Goal: Task Accomplishment & Management: Manage account settings

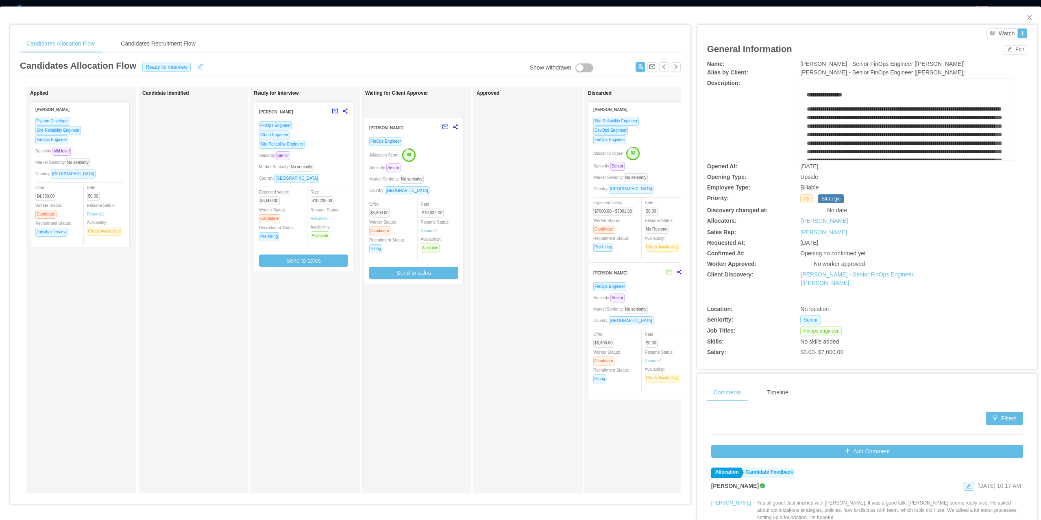
drag, startPoint x: 331, startPoint y: 318, endPoint x: 441, endPoint y: 163, distance: 190.0
click at [441, 163] on div "Applied Facundo Togliefoso Python Developer Site Reliability Engineer FinOps En…" at bounding box center [350, 293] width 660 height 413
click at [195, 63] on button "button" at bounding box center [200, 65] width 13 height 8
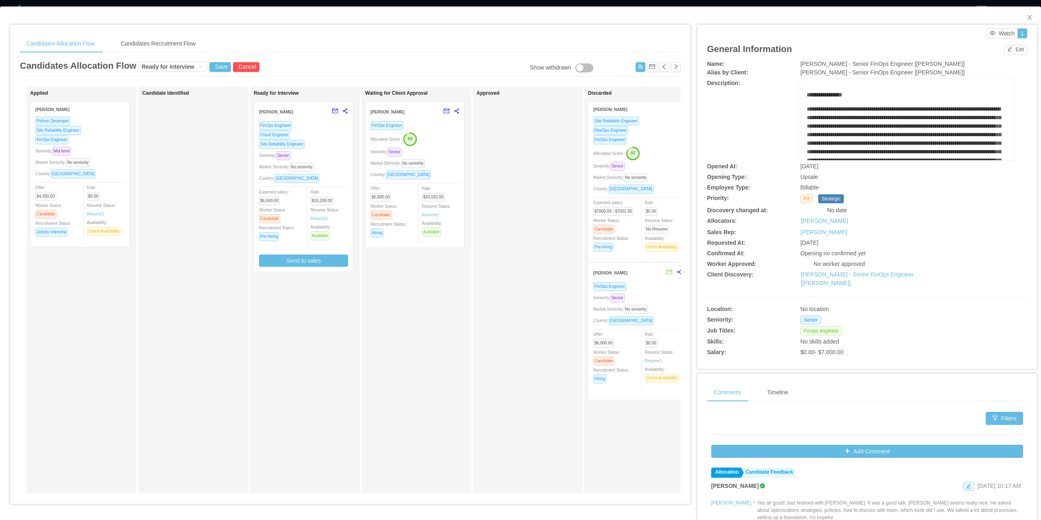
click at [177, 61] on span "Ready for interview Save Cancel" at bounding box center [198, 65] width 121 height 13
click at [181, 67] on div "Ready for interview" at bounding box center [167, 66] width 52 height 9
click at [173, 135] on li "Waiting for client approval" at bounding box center [170, 133] width 69 height 13
click at [216, 70] on button "Save" at bounding box center [220, 67] width 22 height 10
click at [236, 43] on button "Update" at bounding box center [233, 45] width 25 height 10
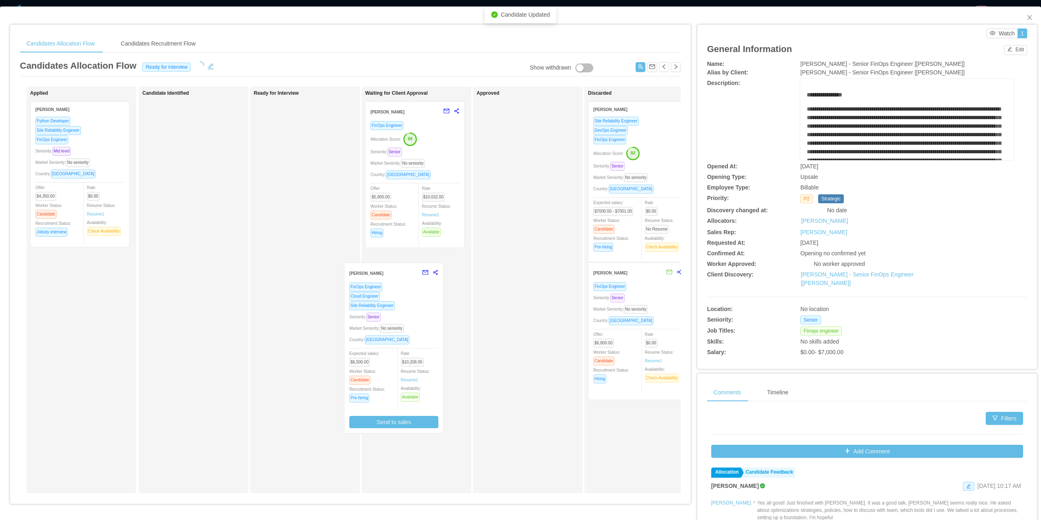
drag, startPoint x: 328, startPoint y: 142, endPoint x: 429, endPoint y: 299, distance: 186.8
click at [429, 299] on div "Applied Facundo Togliefoso Python Developer Site Reliability Engineer FinOps En…" at bounding box center [350, 293] width 660 height 413
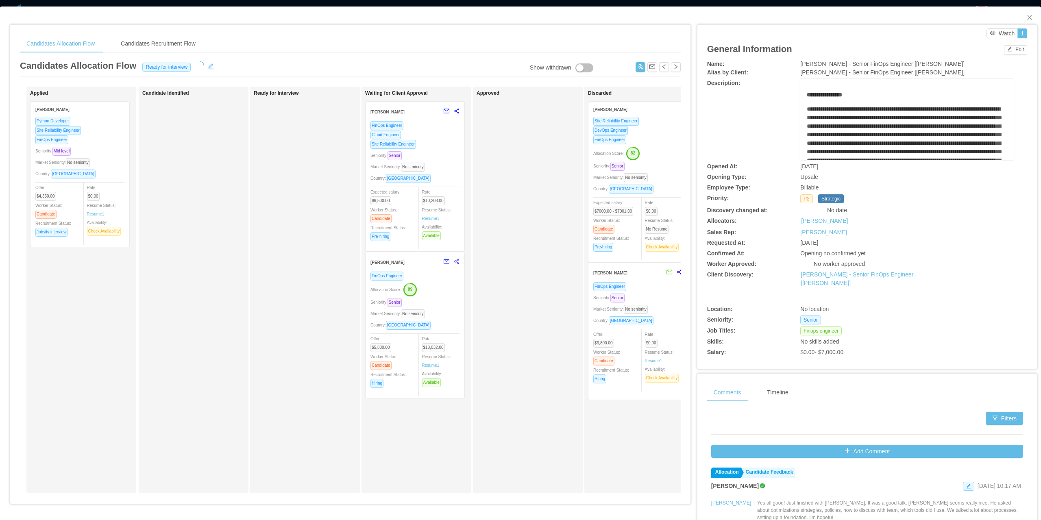
click at [427, 148] on div "Site Reliability Engineer" at bounding box center [414, 143] width 89 height 9
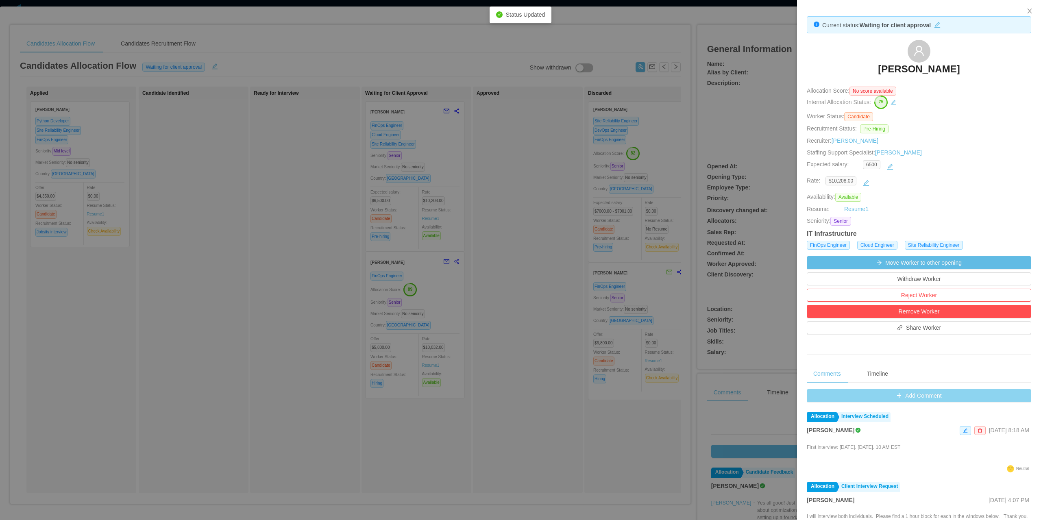
click at [899, 398] on button "Add Comment" at bounding box center [918, 395] width 224 height 13
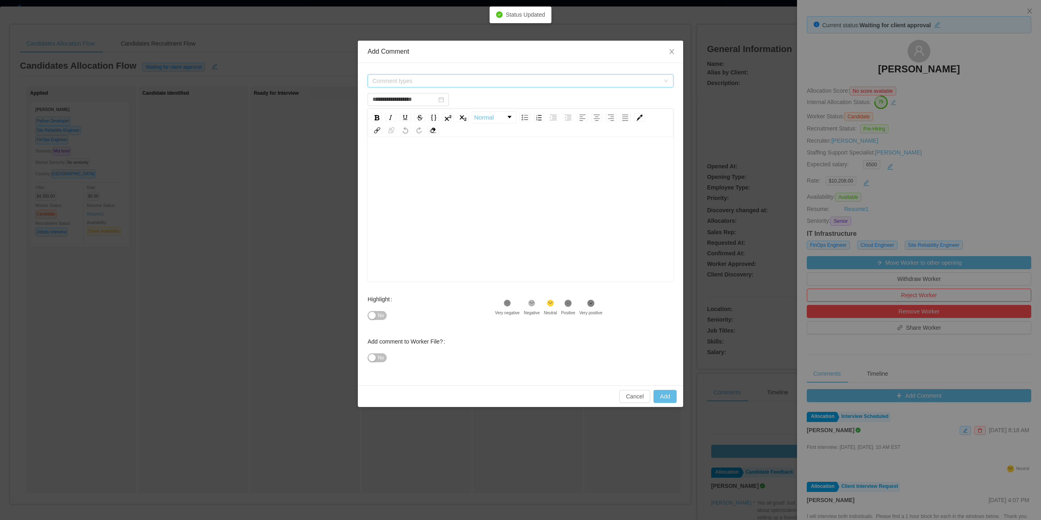
click at [441, 80] on span "Comment types" at bounding box center [515, 81] width 287 height 8
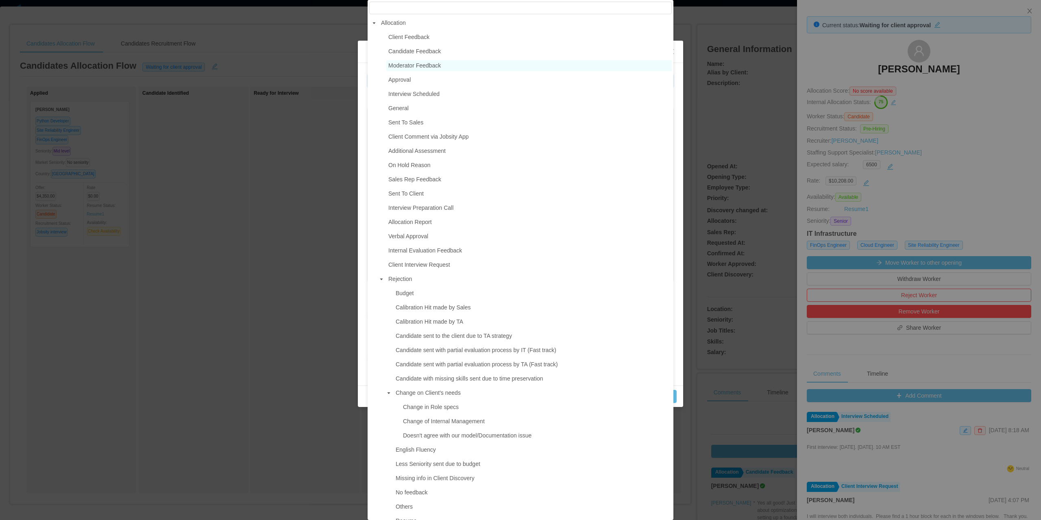
click at [430, 64] on span "Moderator Feedback" at bounding box center [414, 65] width 52 height 7
type input "**********"
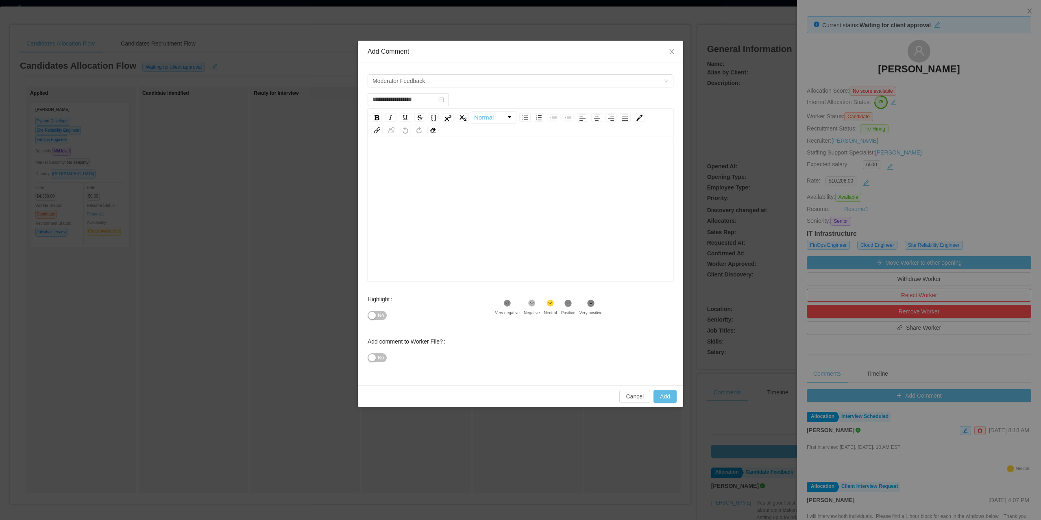
click at [432, 175] on div "rdw-editor" at bounding box center [520, 222] width 293 height 142
click at [379, 316] on span "No" at bounding box center [381, 315] width 6 height 8
click at [540, 185] on div "**********" at bounding box center [520, 222] width 293 height 142
type input "**********"
click at [672, 400] on button "Add" at bounding box center [664, 396] width 23 height 13
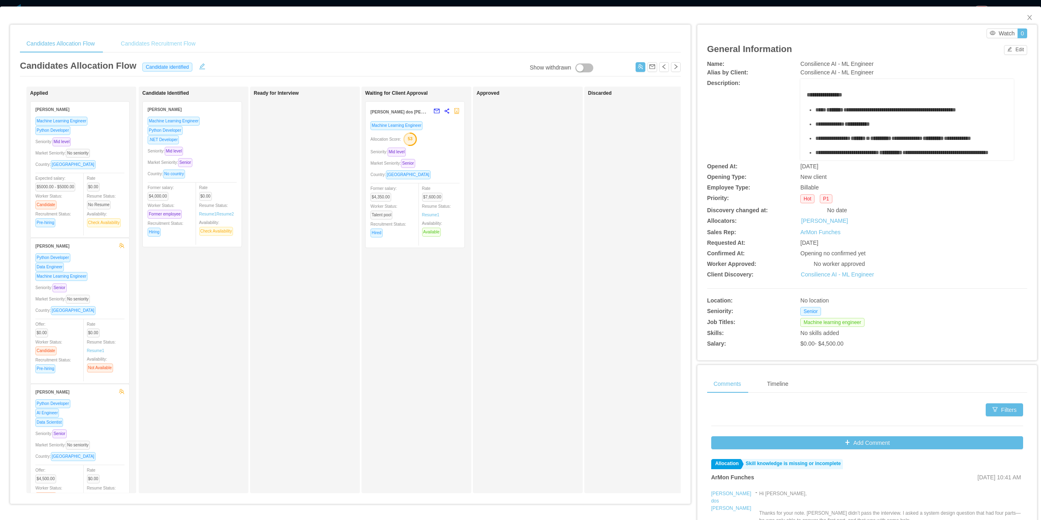
click at [140, 47] on div "Candidates Recruitment Flow" at bounding box center [158, 44] width 88 height 18
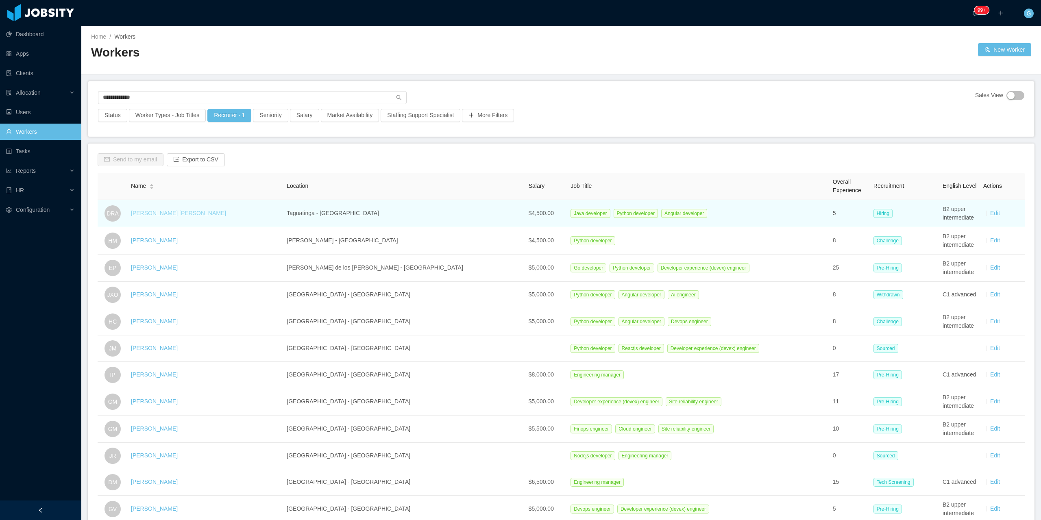
click at [172, 211] on link "Daniel Ramos Aguiar" at bounding box center [178, 213] width 95 height 7
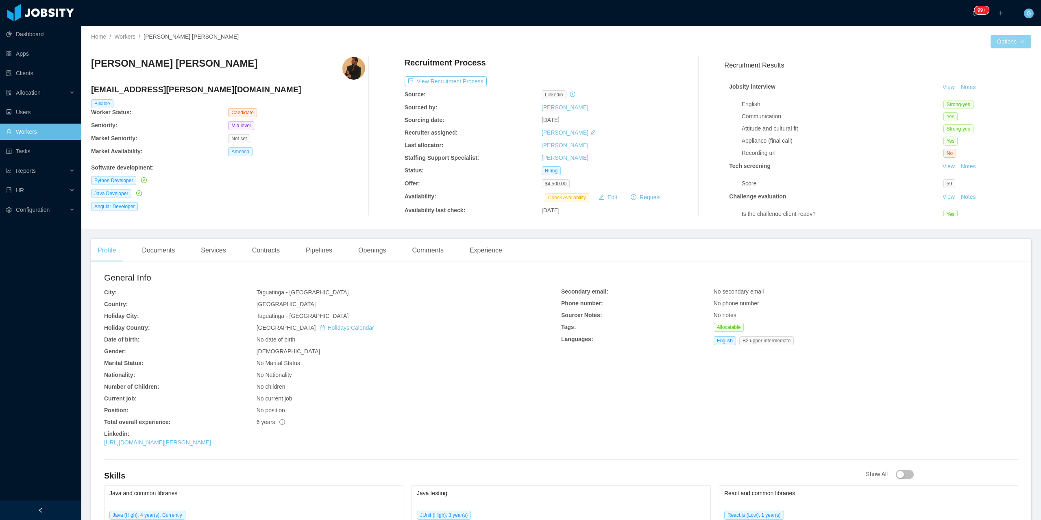
click at [1001, 43] on button "Options" at bounding box center [1010, 41] width 41 height 13
click at [1003, 47] on body "Dashboard Apps Clients Allocation Users Workers Tasks Reports HR Configuration …" at bounding box center [520, 260] width 1041 height 520
click at [993, 110] on button "Edit Worker" at bounding box center [988, 110] width 52 height 13
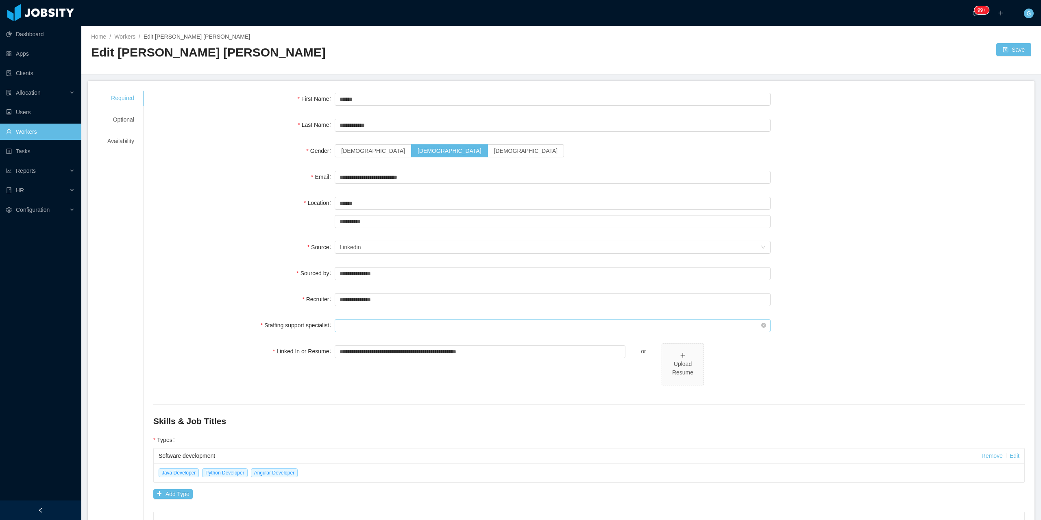
click at [373, 324] on input "text" at bounding box center [553, 325] width 436 height 13
click at [339, 346] on li "Guido Fernandez" at bounding box center [549, 341] width 432 height 13
type input "**********"
click at [987, 52] on div at bounding box center [778, 49] width 435 height 13
click at [1014, 48] on button "Save" at bounding box center [1013, 49] width 35 height 13
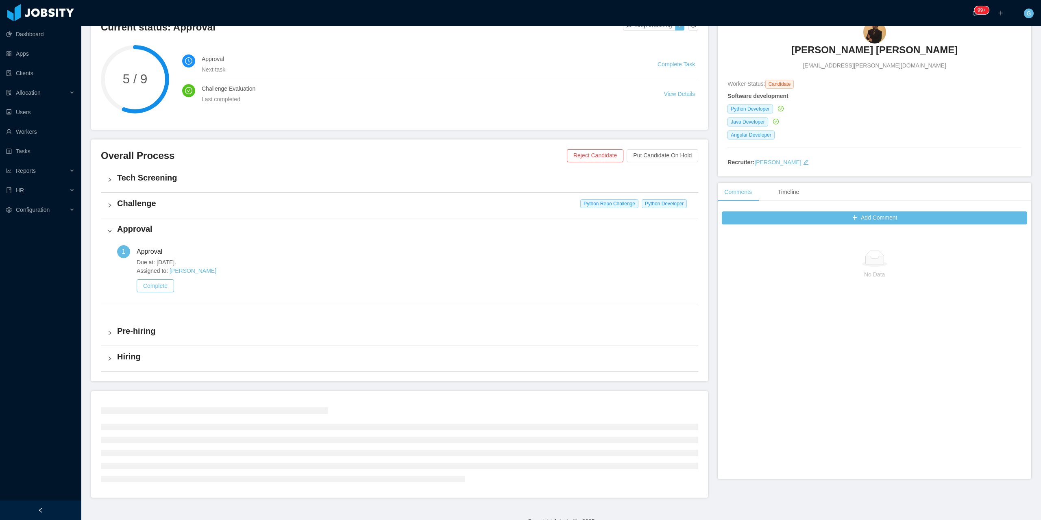
scroll to position [89, 0]
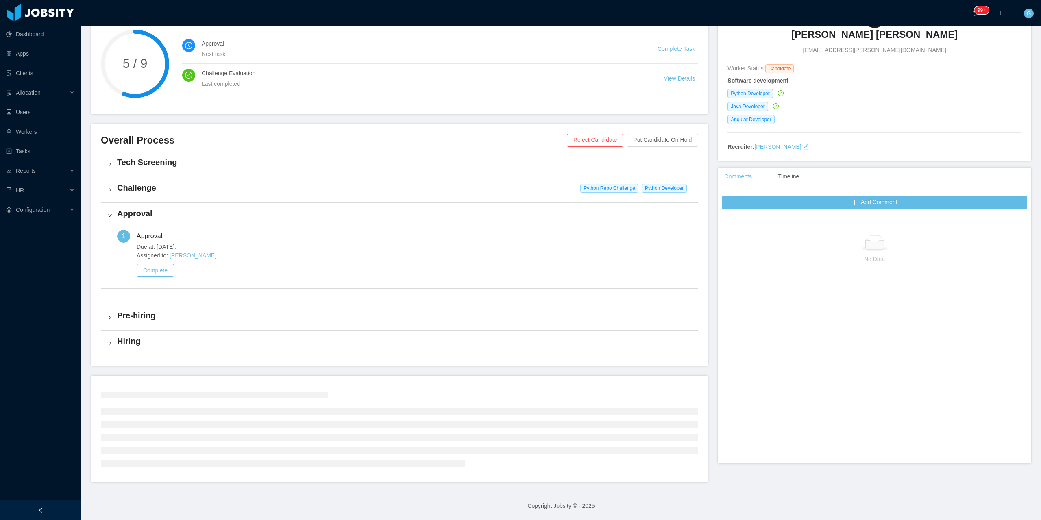
click at [156, 190] on h4 "Challenge" at bounding box center [404, 187] width 574 height 11
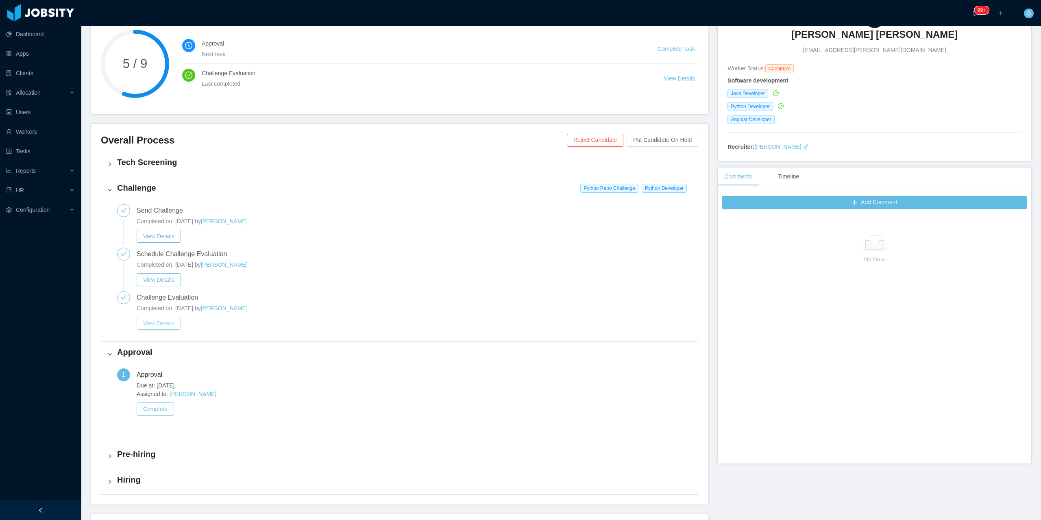
click at [160, 319] on button "View Details" at bounding box center [159, 323] width 44 height 13
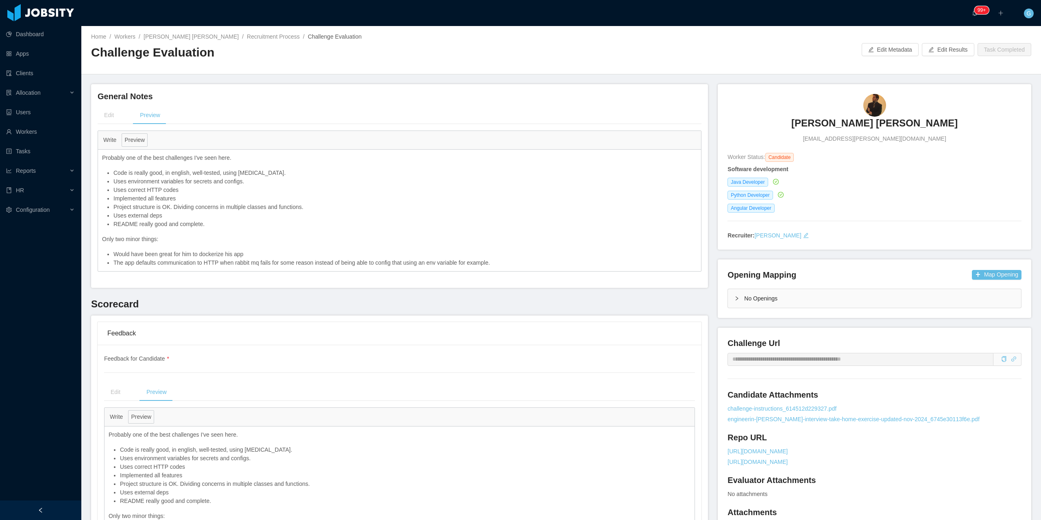
click at [834, 130] on link "Daniel Ramos Aguiar" at bounding box center [874, 126] width 166 height 18
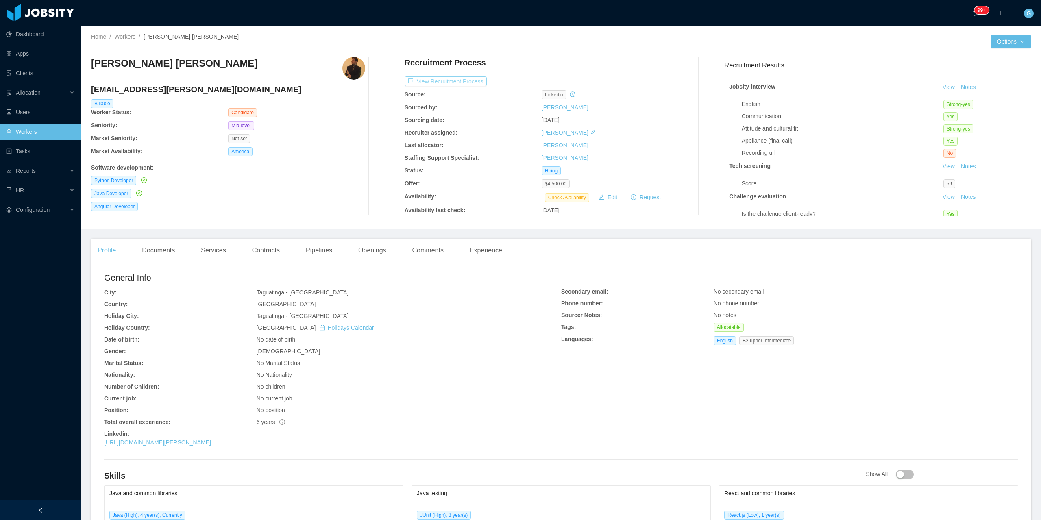
click at [440, 82] on button "View Recruitment Process" at bounding box center [445, 81] width 82 height 10
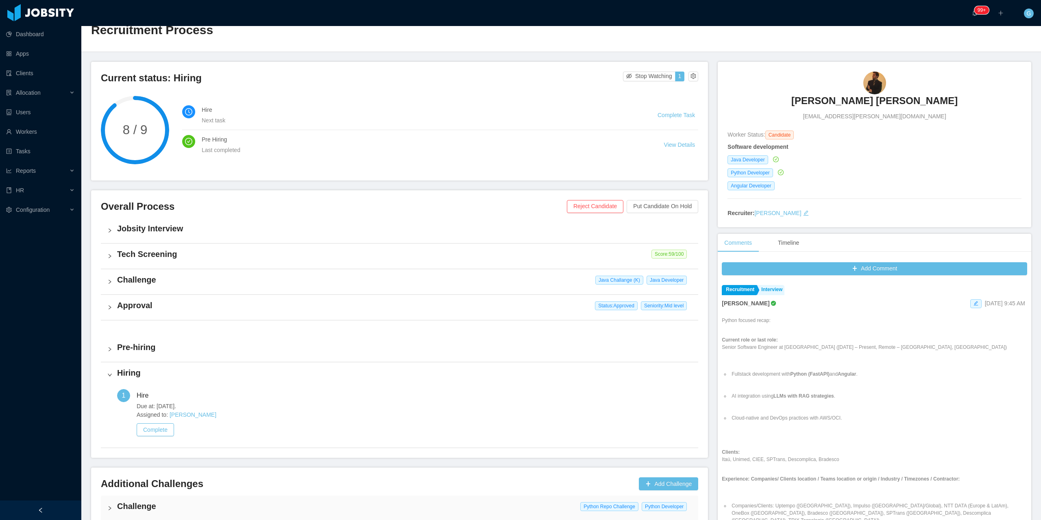
scroll to position [71, 0]
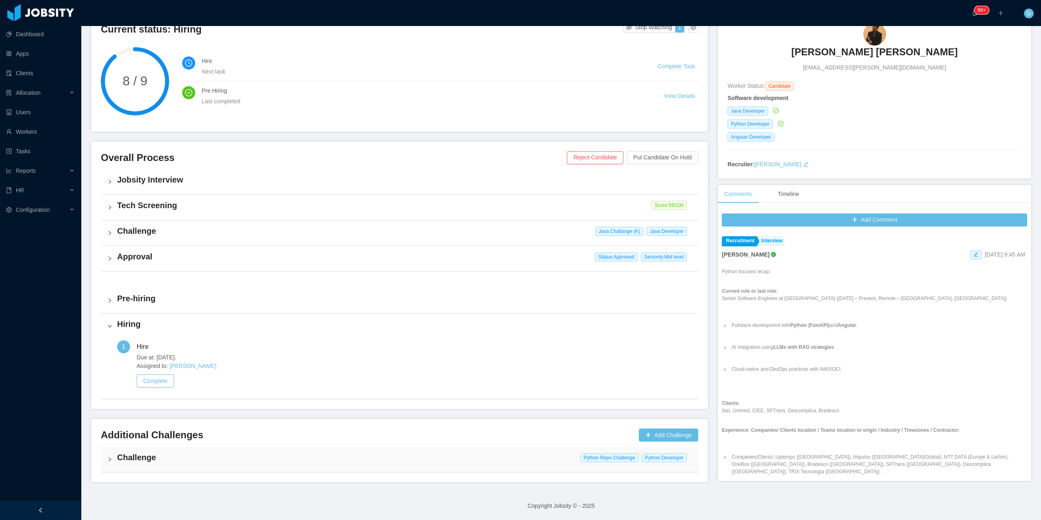
click at [188, 462] on h4 "Challenge" at bounding box center [404, 457] width 574 height 11
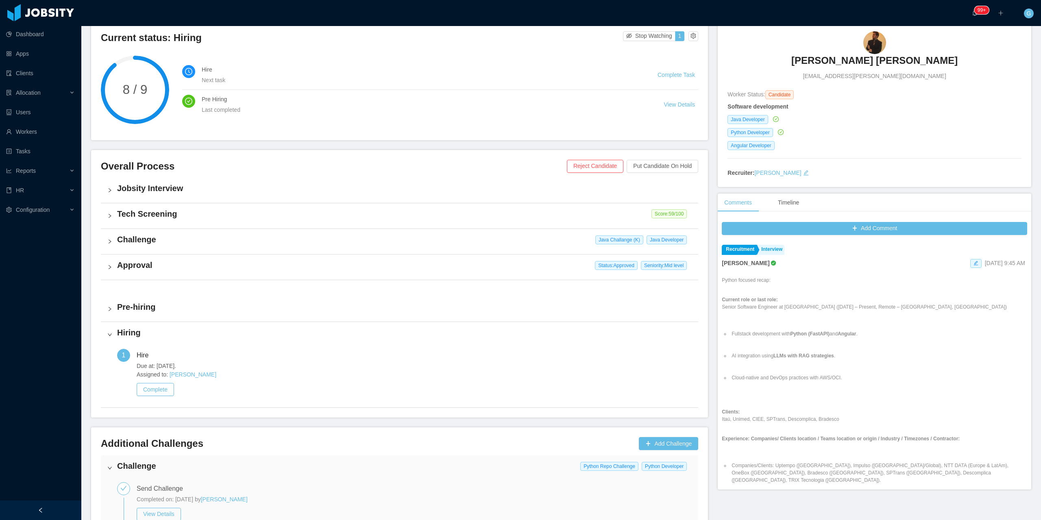
scroll to position [262, 0]
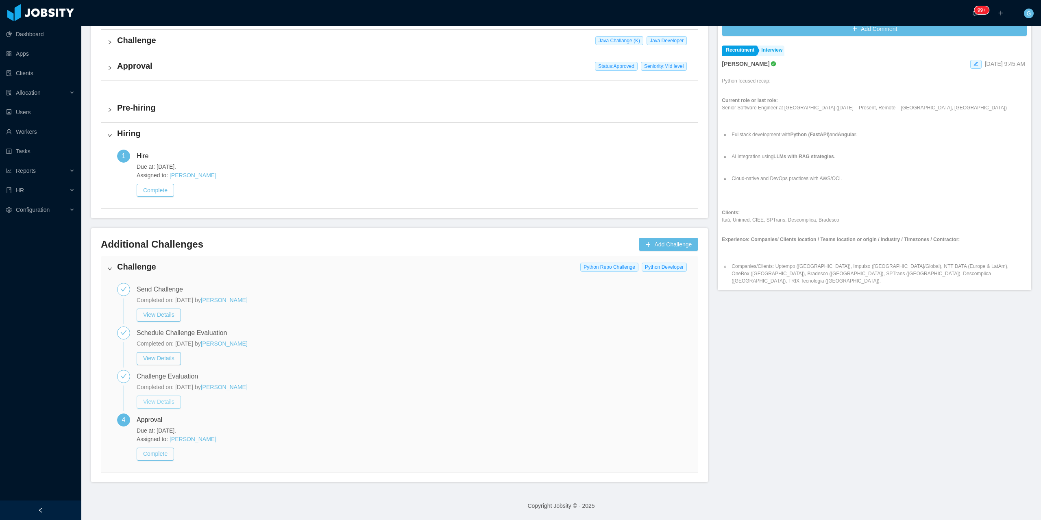
click at [169, 405] on button "View Details" at bounding box center [159, 401] width 44 height 13
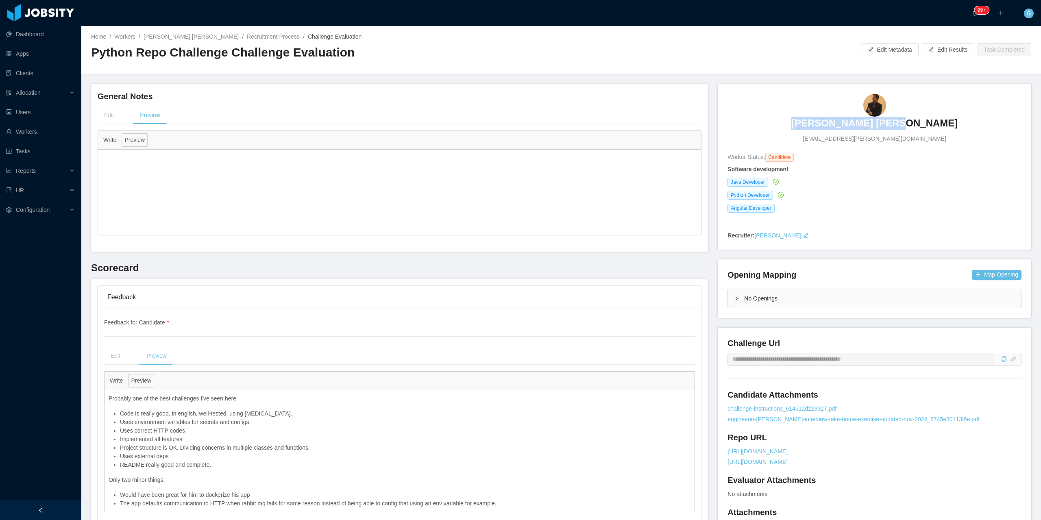
drag, startPoint x: 804, startPoint y: 123, endPoint x: 943, endPoint y: 136, distance: 139.6
click at [943, 136] on div "Daniel Ramos Aguiar danielramos.aguiar@gmail.com" at bounding box center [874, 118] width 294 height 49
copy h3 "Daniel Ramos Aguiar"
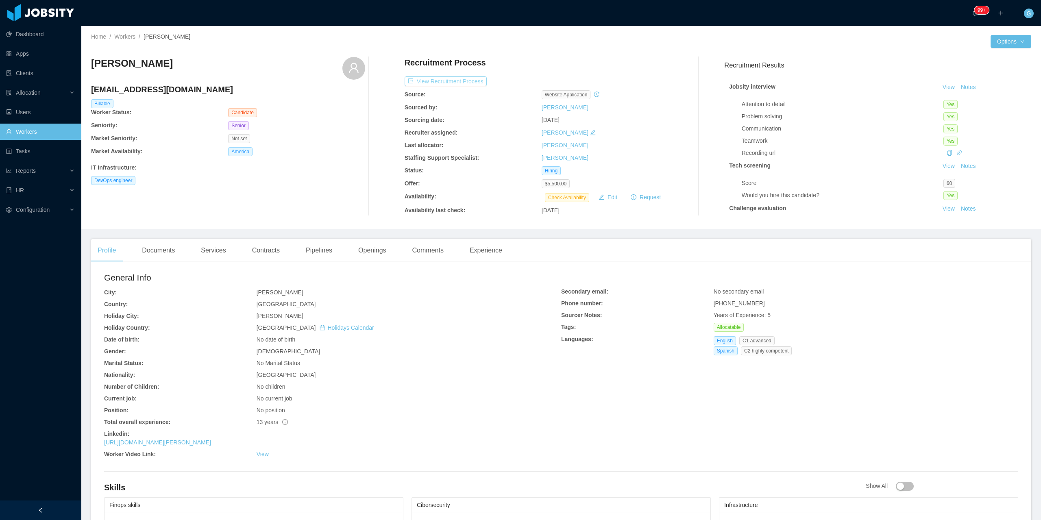
click at [431, 81] on button "View Recruitment Process" at bounding box center [445, 81] width 82 height 10
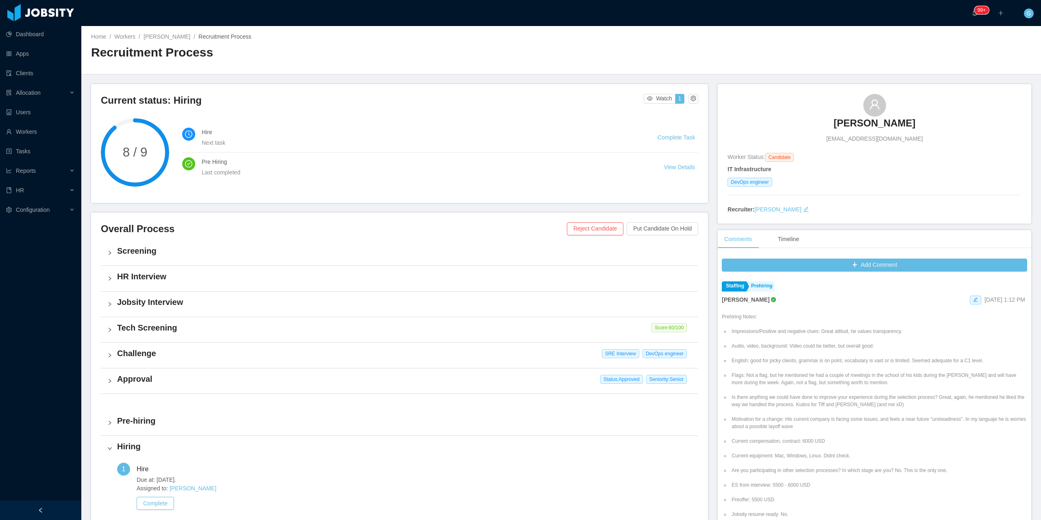
drag, startPoint x: 797, startPoint y: 130, endPoint x: 939, endPoint y: 131, distance: 141.9
click at [939, 131] on div "[PERSON_NAME] [EMAIL_ADDRESS][DOMAIN_NAME]" at bounding box center [874, 118] width 294 height 49
copy h3 "[PERSON_NAME]"
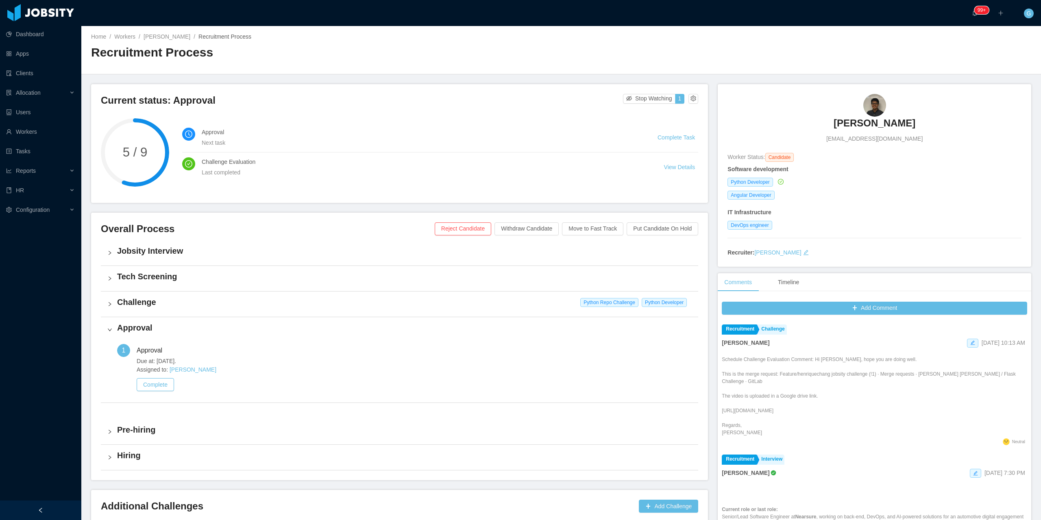
click at [141, 309] on div "Challenge Python Repo Challenge Python Developer" at bounding box center [399, 303] width 597 height 25
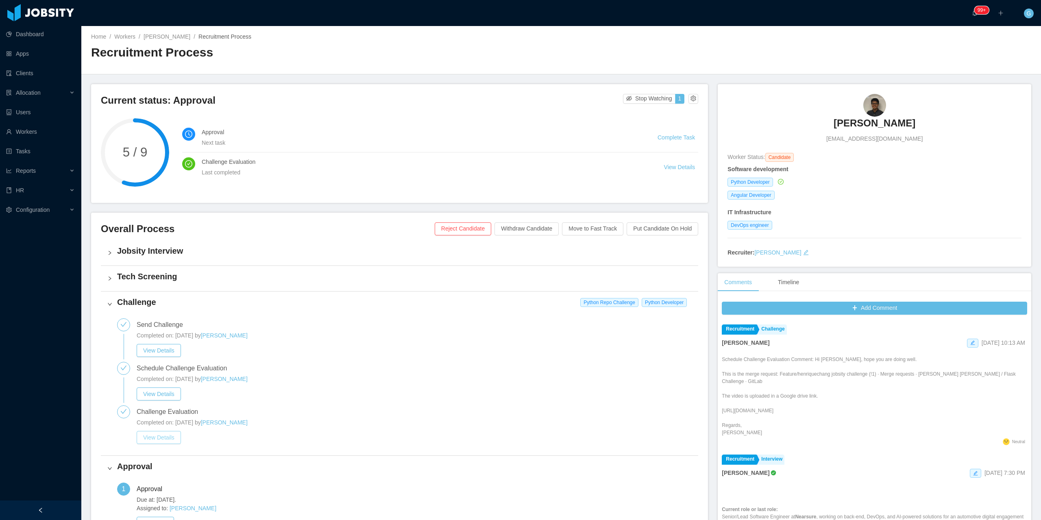
click at [174, 431] on button "View Details" at bounding box center [159, 437] width 44 height 13
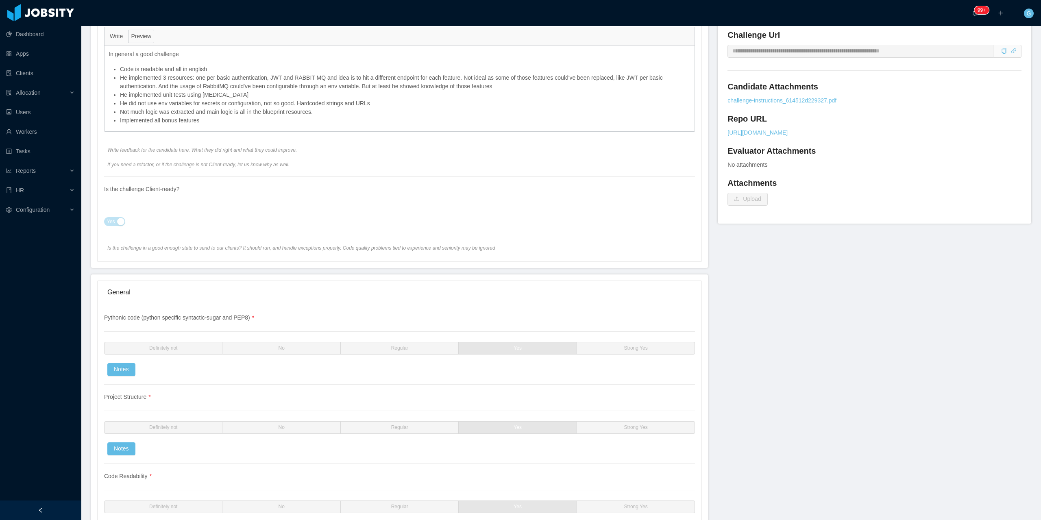
scroll to position [260, 0]
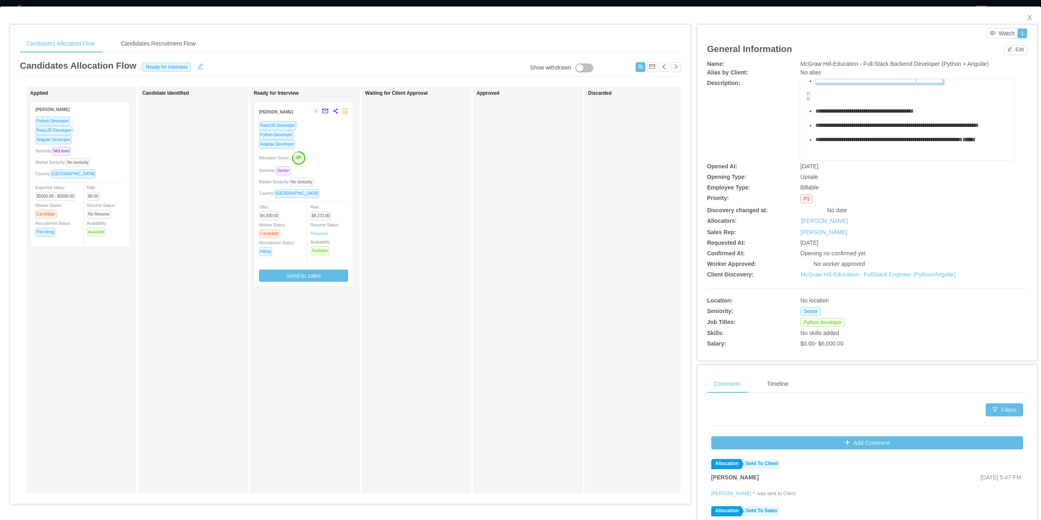
scroll to position [266, 0]
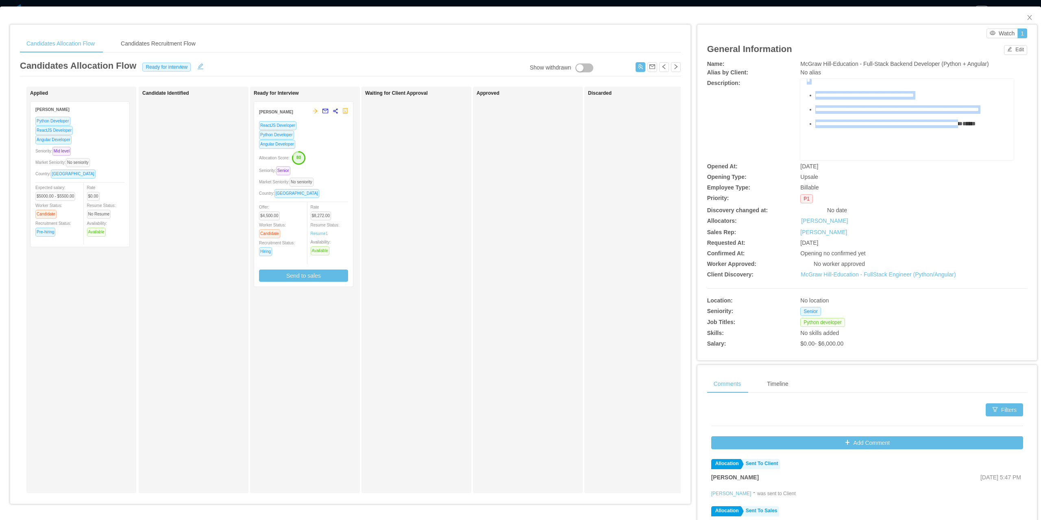
drag, startPoint x: 806, startPoint y: 106, endPoint x: 983, endPoint y: 137, distance: 179.0
click at [983, 137] on div "**********" at bounding box center [906, 5] width 201 height 311
copy div "**********"
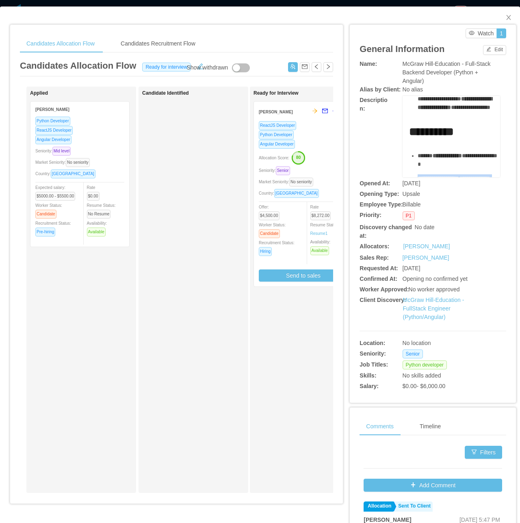
scroll to position [298, 0]
